Goal: Information Seeking & Learning: Find contact information

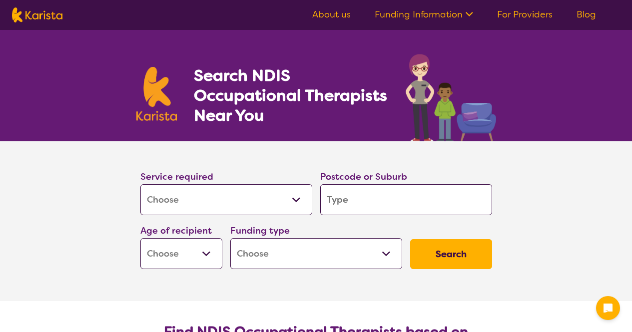
select select "[MEDICAL_DATA]"
click at [370, 207] on input "search" at bounding box center [406, 199] width 172 height 31
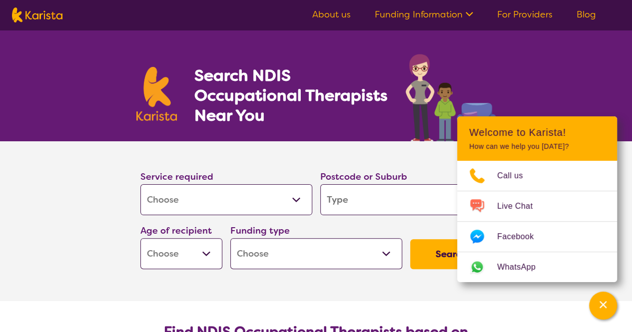
type input "b"
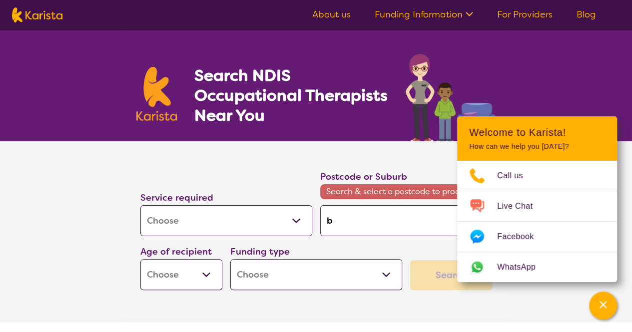
type input "be"
type input "[PERSON_NAME]"
type input "beve"
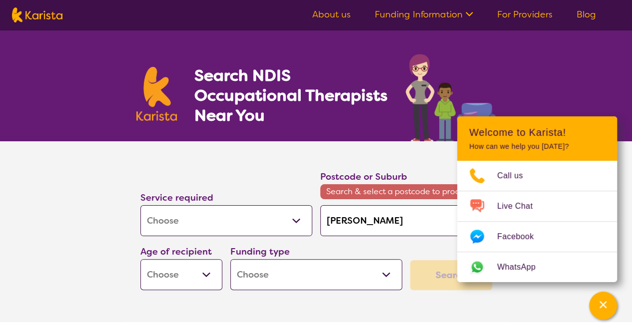
type input "beve"
type input "[PERSON_NAME]"
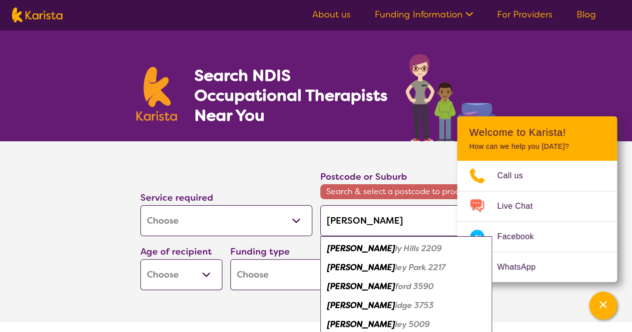
click at [395, 302] on em "idge 3753" at bounding box center [414, 305] width 38 height 10
type input "3753"
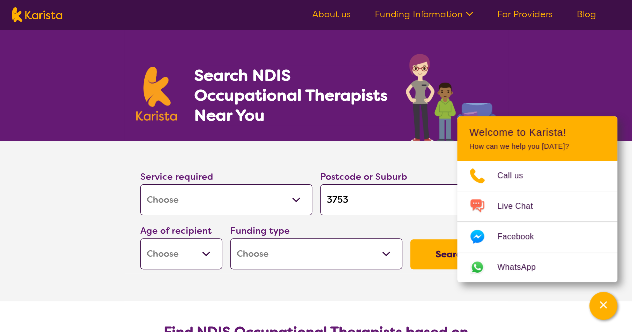
click at [217, 255] on select "Early Childhood - 0 to 9 Child - 10 to 11 Adolescent - 12 to 17 Adult - 18 to 6…" at bounding box center [181, 253] width 82 height 31
select select "AD"
click at [140, 238] on select "Early Childhood - 0 to 9 Child - 10 to 11 Adolescent - 12 to 17 Adult - 18 to 6…" at bounding box center [181, 253] width 82 height 31
select select "AD"
click at [278, 251] on select "Home Care Package (HCP) National Disability Insurance Scheme (NDIS) I don't know" at bounding box center [316, 253] width 172 height 31
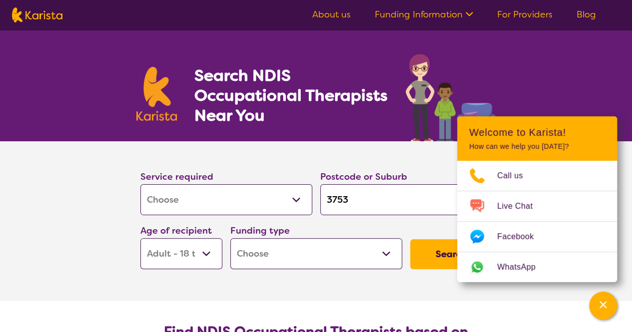
select select "NDIS"
click at [230, 238] on select "Home Care Package (HCP) National Disability Insurance Scheme (NDIS) I don't know" at bounding box center [316, 253] width 172 height 31
select select "NDIS"
click at [424, 247] on button "Search" at bounding box center [451, 254] width 82 height 30
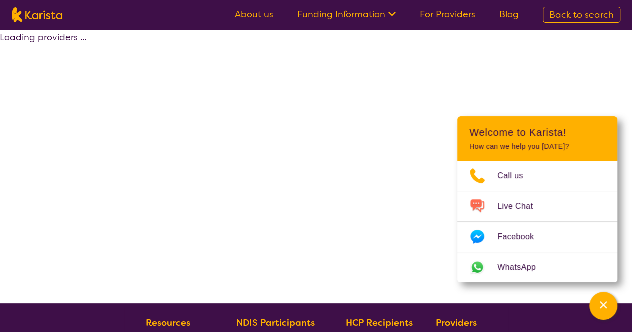
select select "by_score"
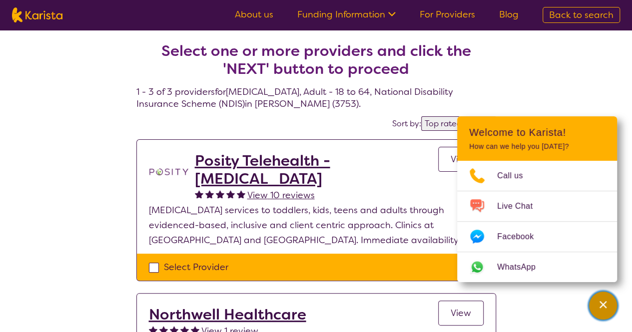
click at [608, 307] on div "Channel Menu" at bounding box center [603, 306] width 20 height 22
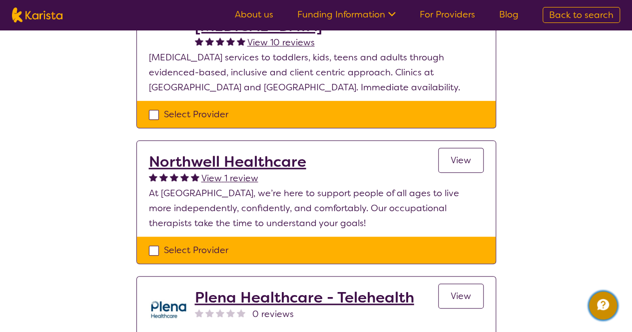
scroll to position [150, 0]
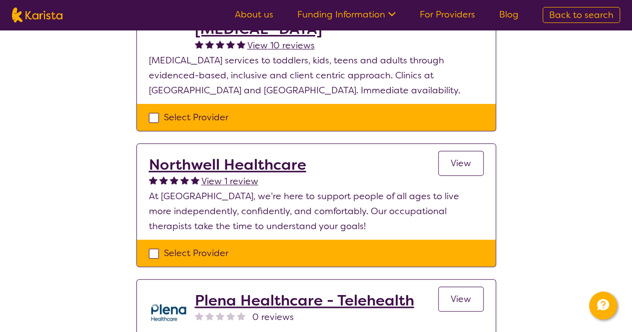
click at [265, 161] on h2 "Northwell Healthcare" at bounding box center [227, 165] width 157 height 18
